Goal: Navigation & Orientation: Find specific page/section

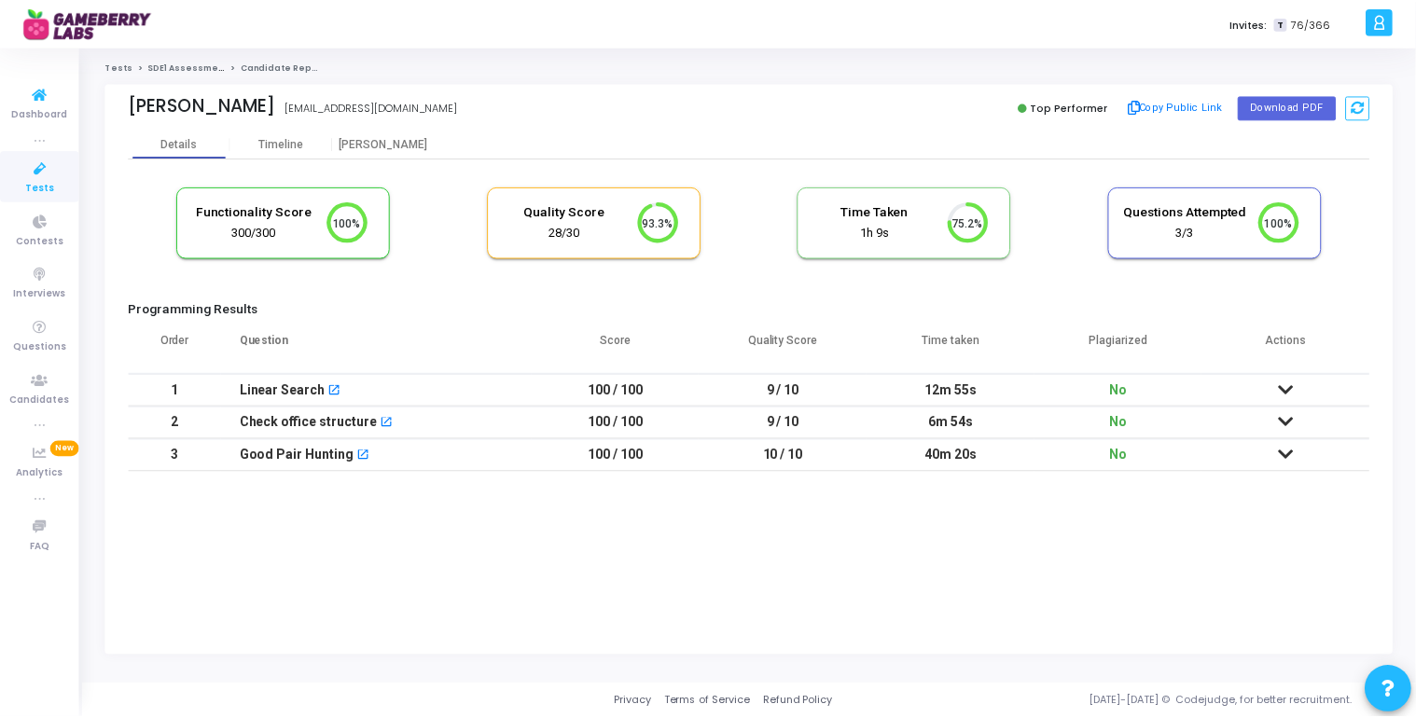
scroll to position [39, 48]
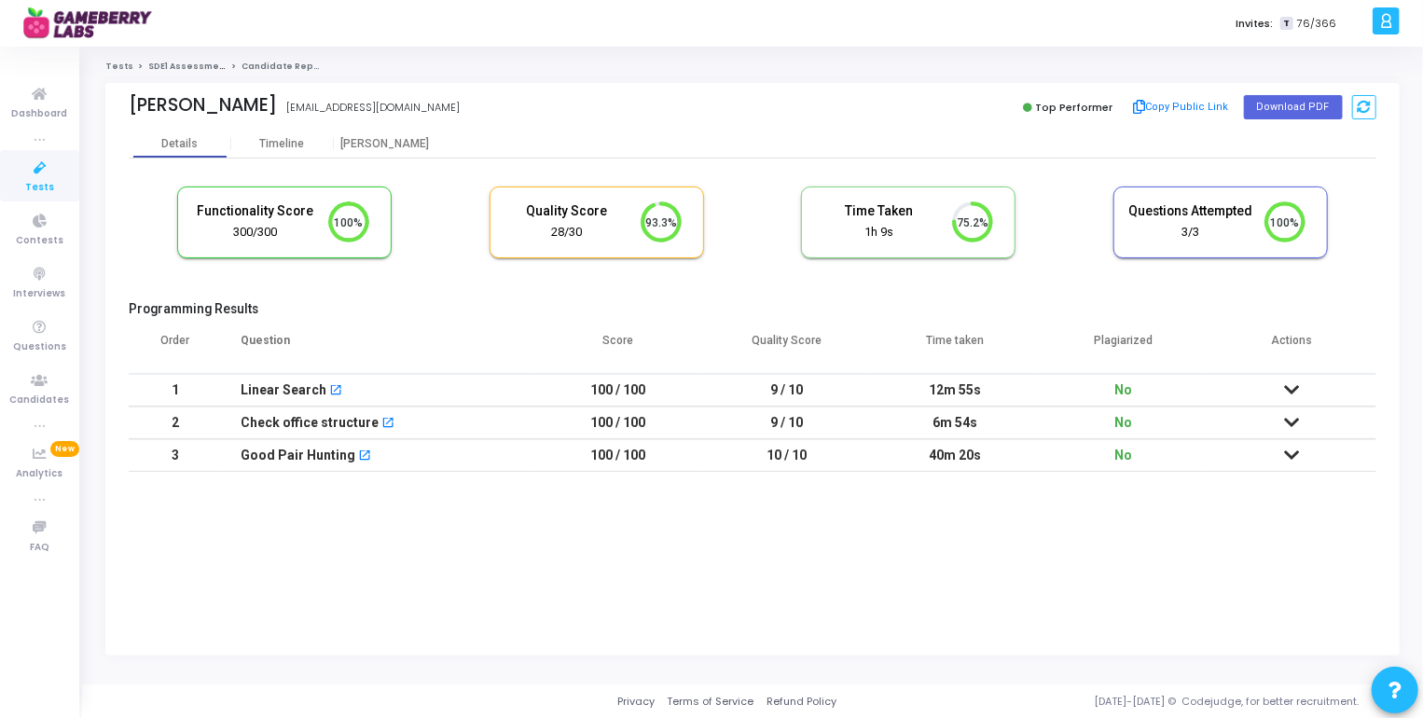
click at [44, 180] on span "Tests" at bounding box center [39, 188] width 29 height 16
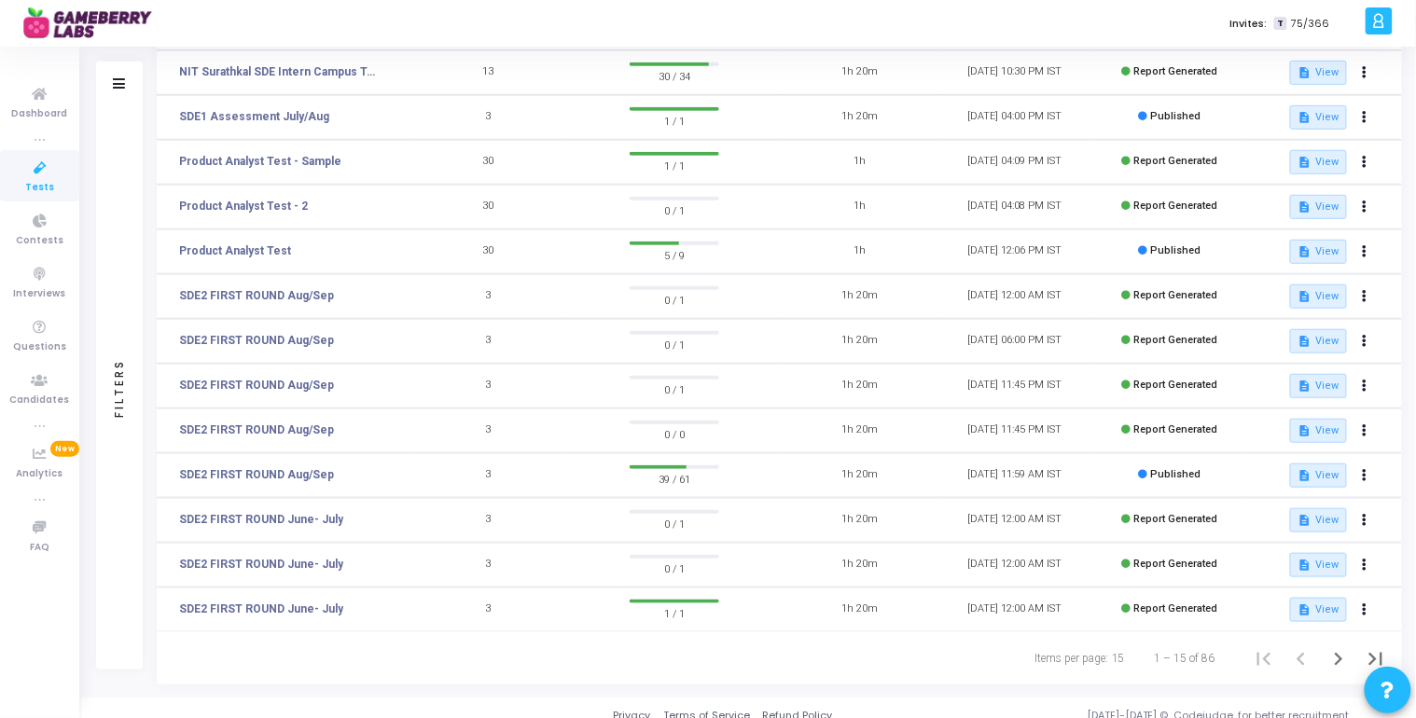
scroll to position [273, 0]
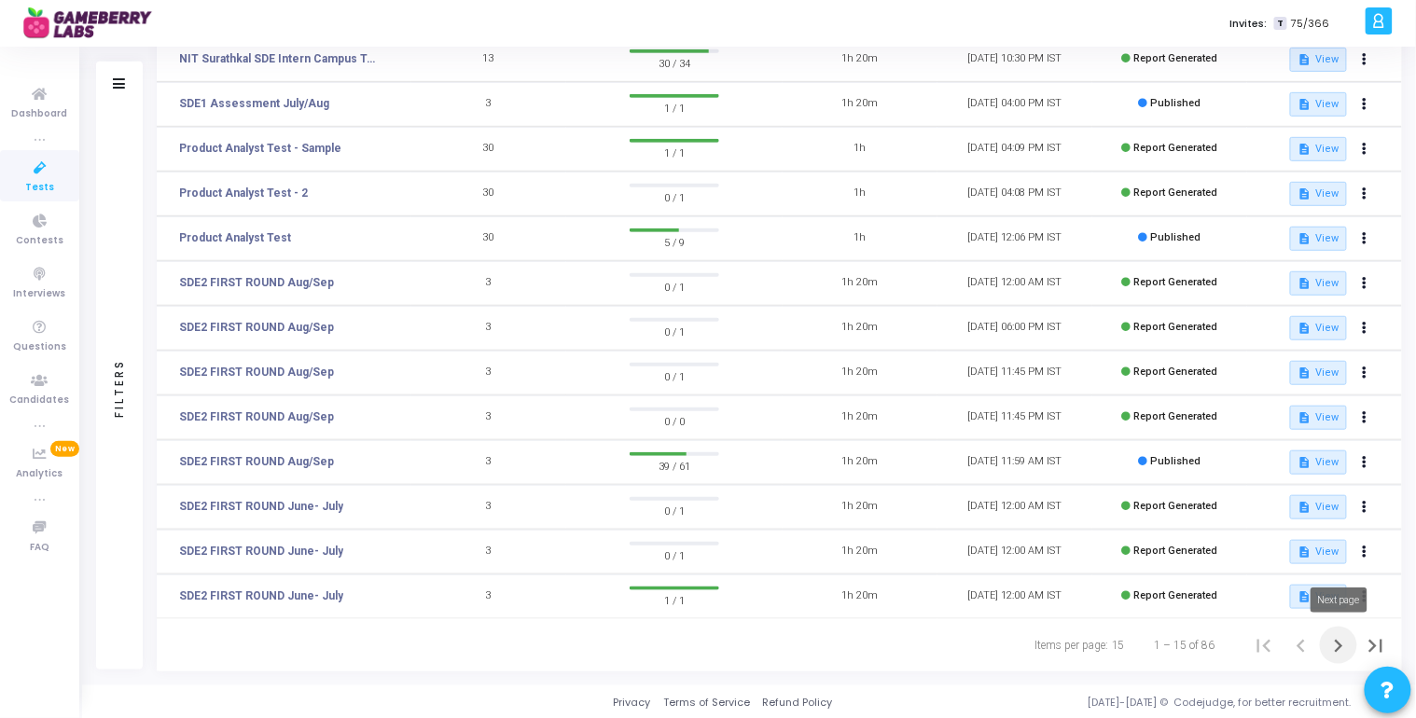
click at [1333, 643] on icon "Next page" at bounding box center [1338, 646] width 26 height 26
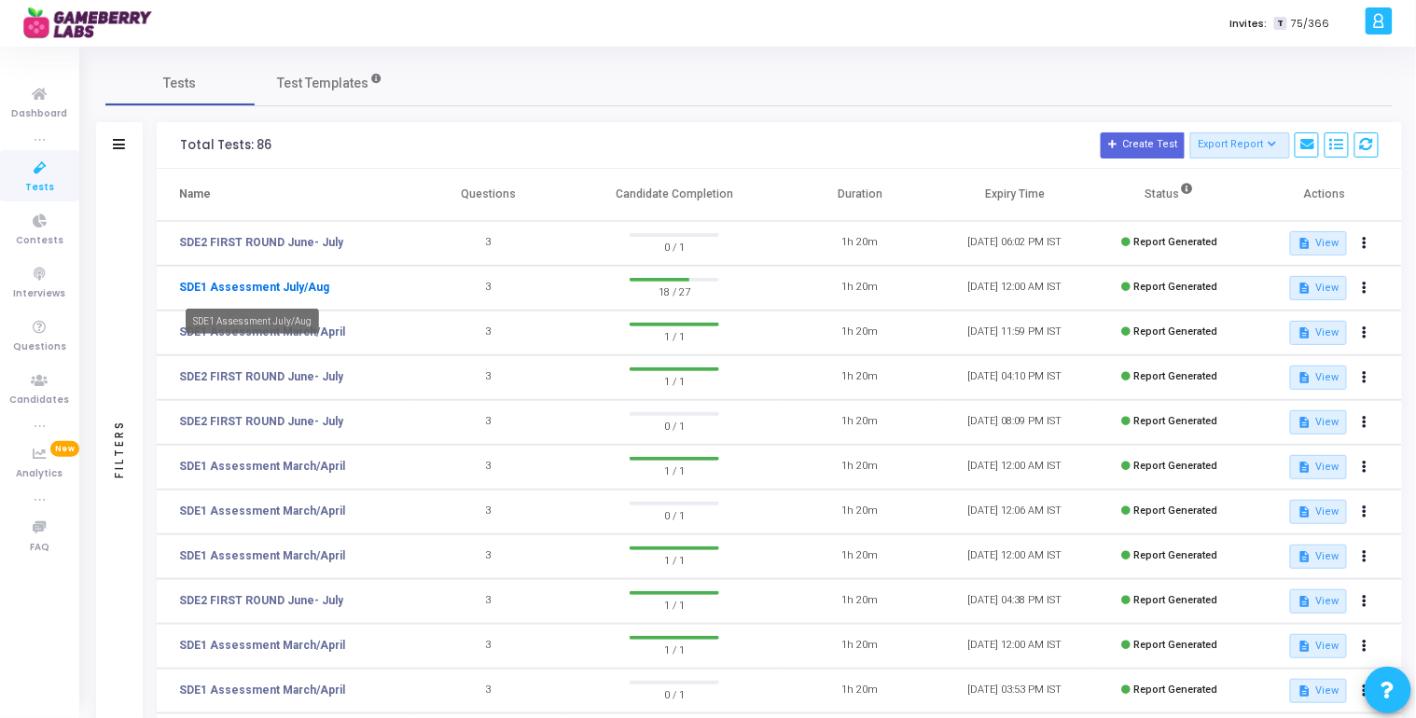
click at [312, 292] on link "SDE1 Assessment July/Aug" at bounding box center [254, 287] width 150 height 17
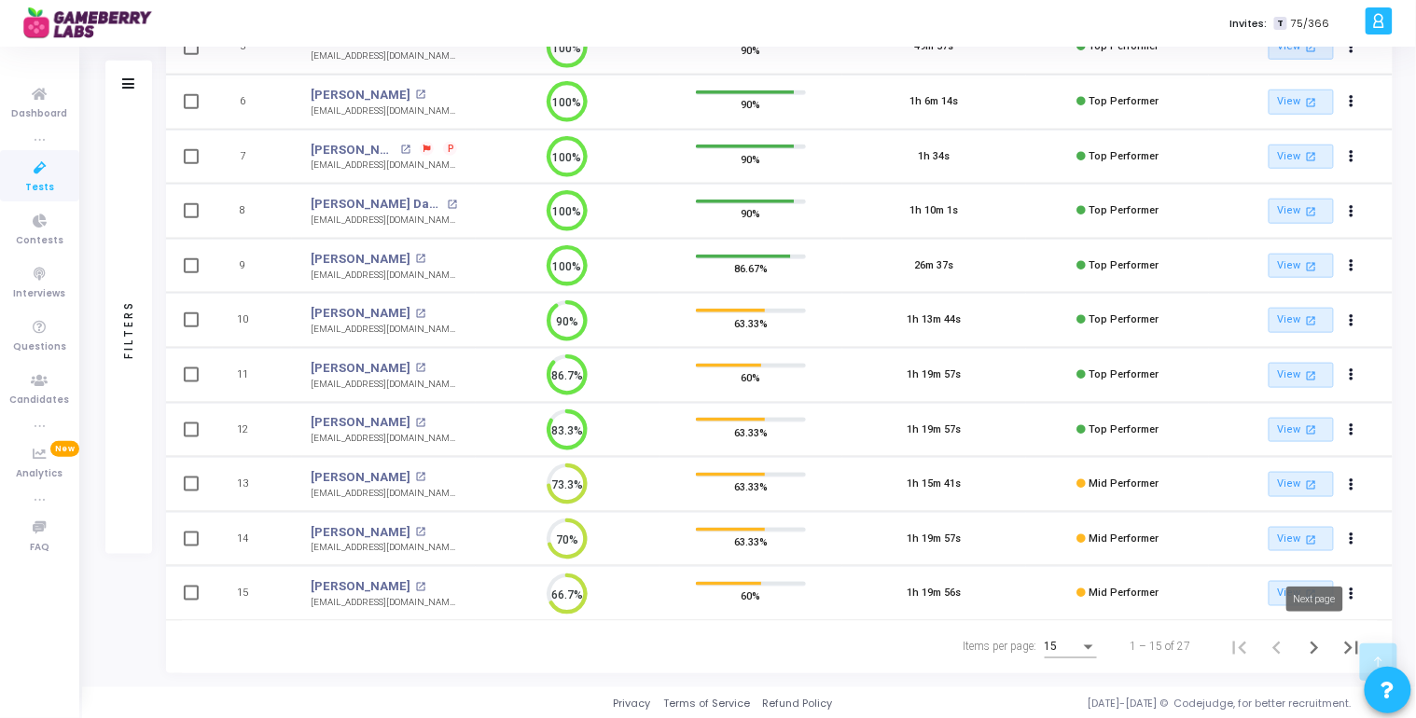
click at [1317, 640] on icon "Next page" at bounding box center [1314, 648] width 26 height 26
